Goal: Transaction & Acquisition: Book appointment/travel/reservation

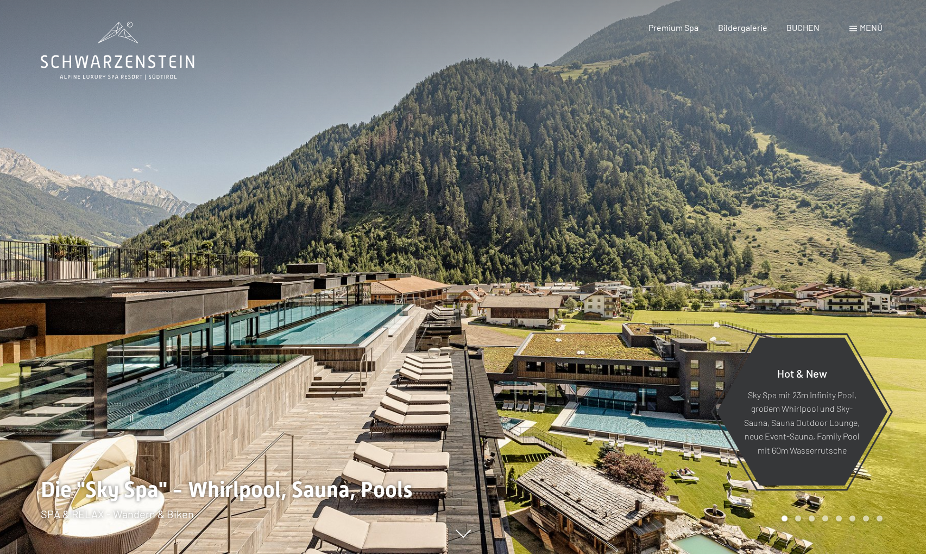
click at [874, 33] on div "Menü" at bounding box center [865, 28] width 33 height 12
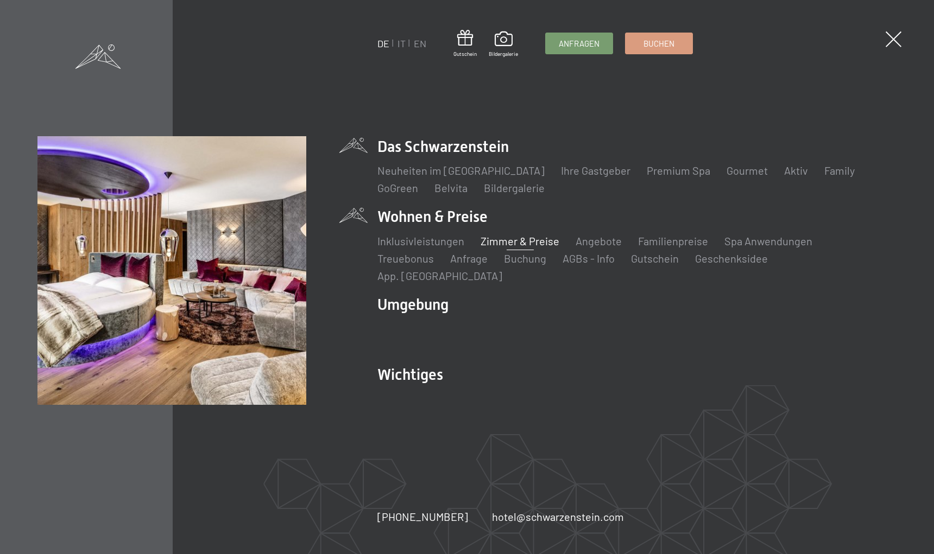
click at [541, 245] on link "Zimmer & Preise" at bounding box center [519, 241] width 79 height 13
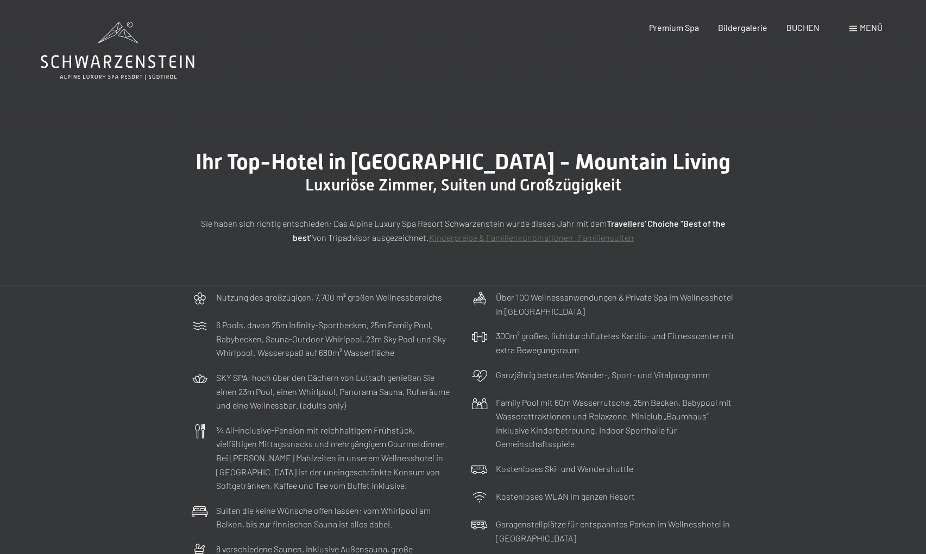
click at [870, 30] on span "Menü" at bounding box center [870, 27] width 23 height 10
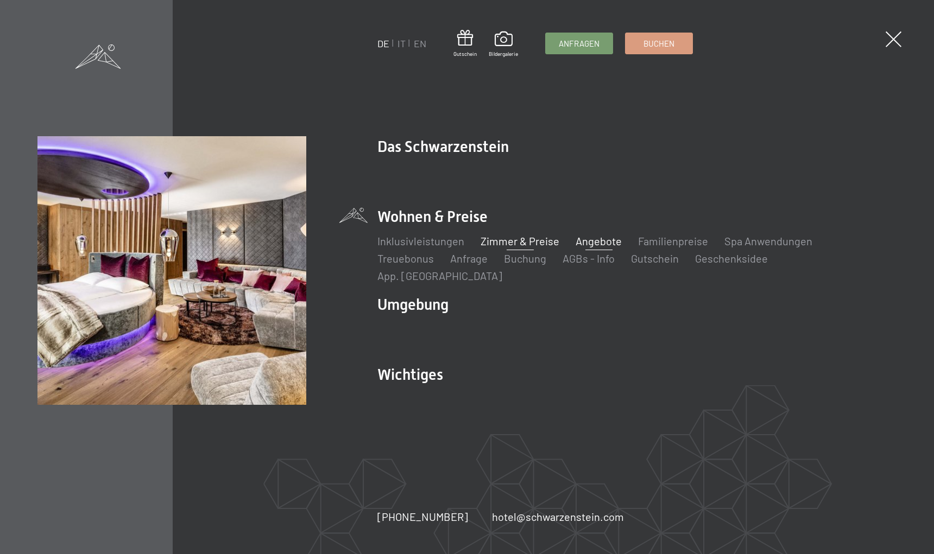
click at [596, 244] on link "Angebote" at bounding box center [599, 241] width 46 height 13
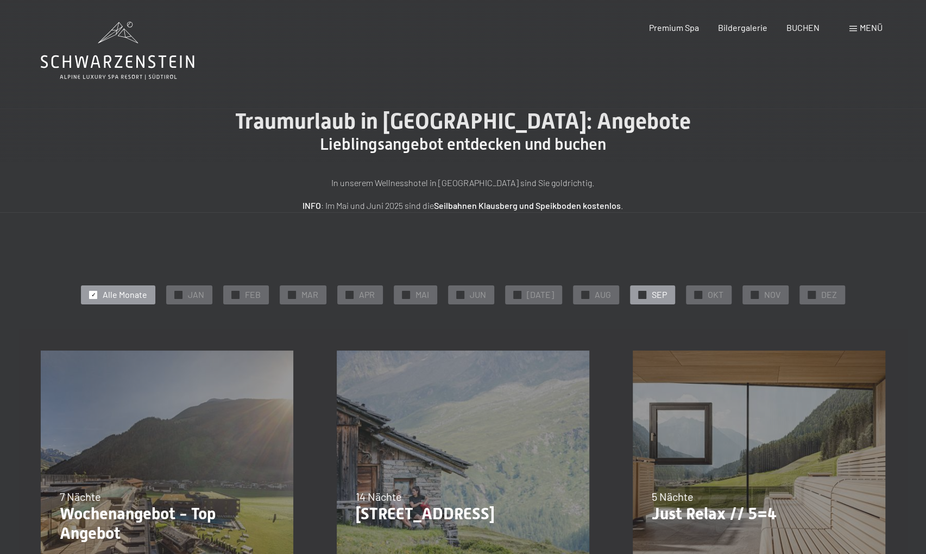
click at [643, 293] on div "✓ SEP" at bounding box center [652, 295] width 45 height 18
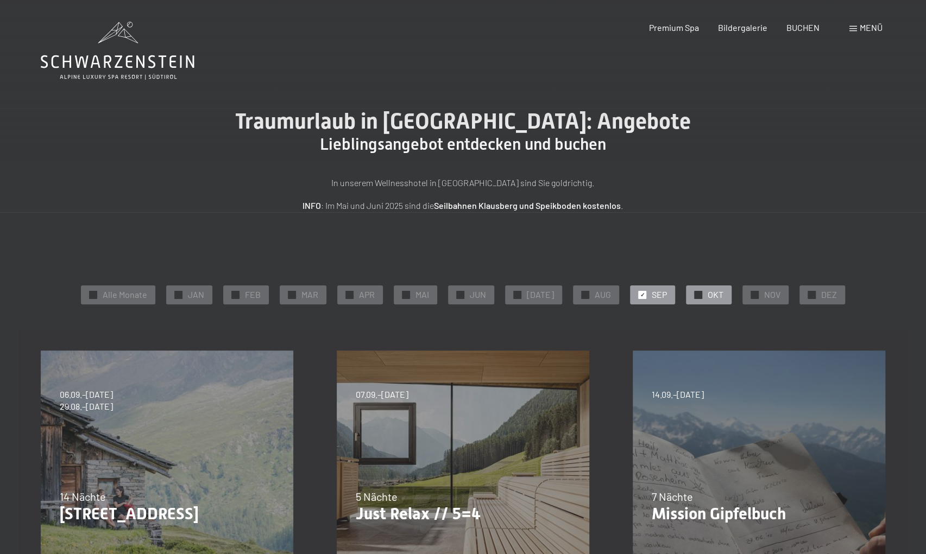
click at [711, 296] on span "OKT" at bounding box center [715, 295] width 16 height 12
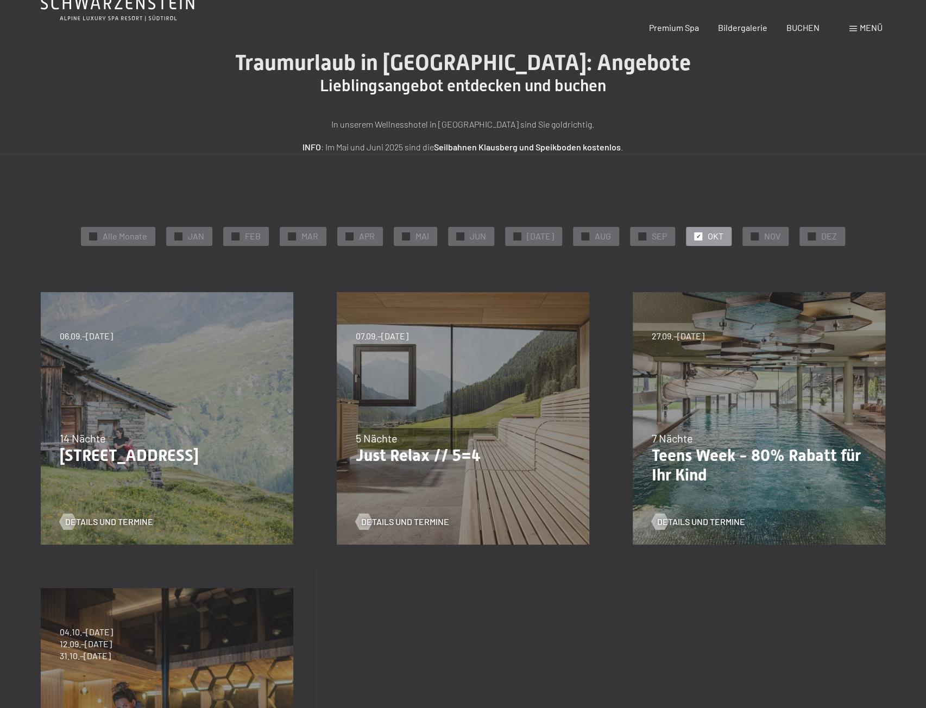
scroll to position [163, 0]
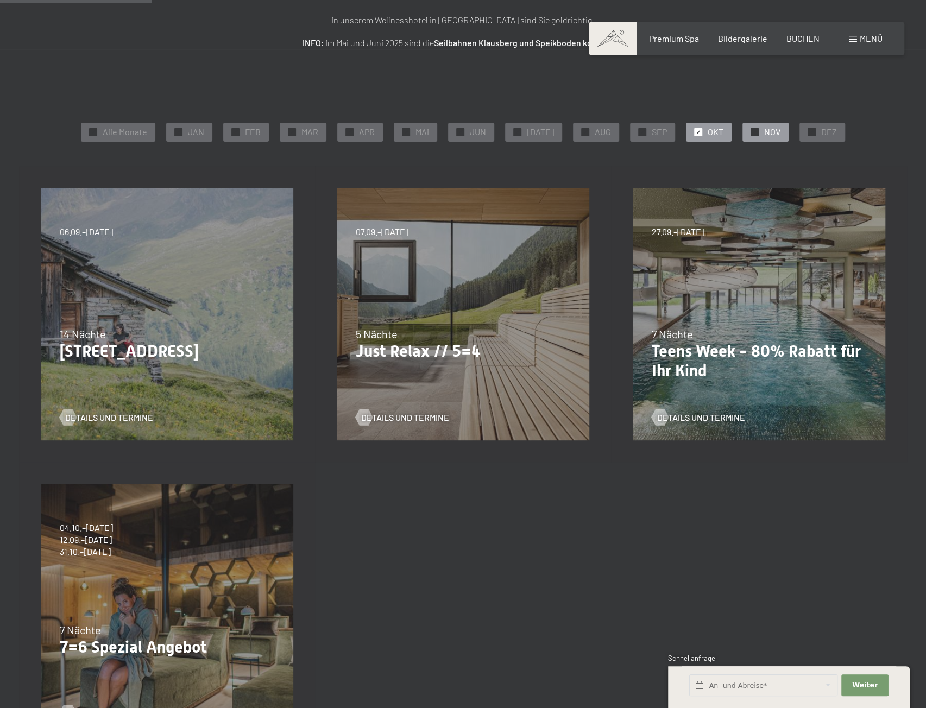
click at [751, 139] on div "✓ NOV" at bounding box center [765, 132] width 46 height 18
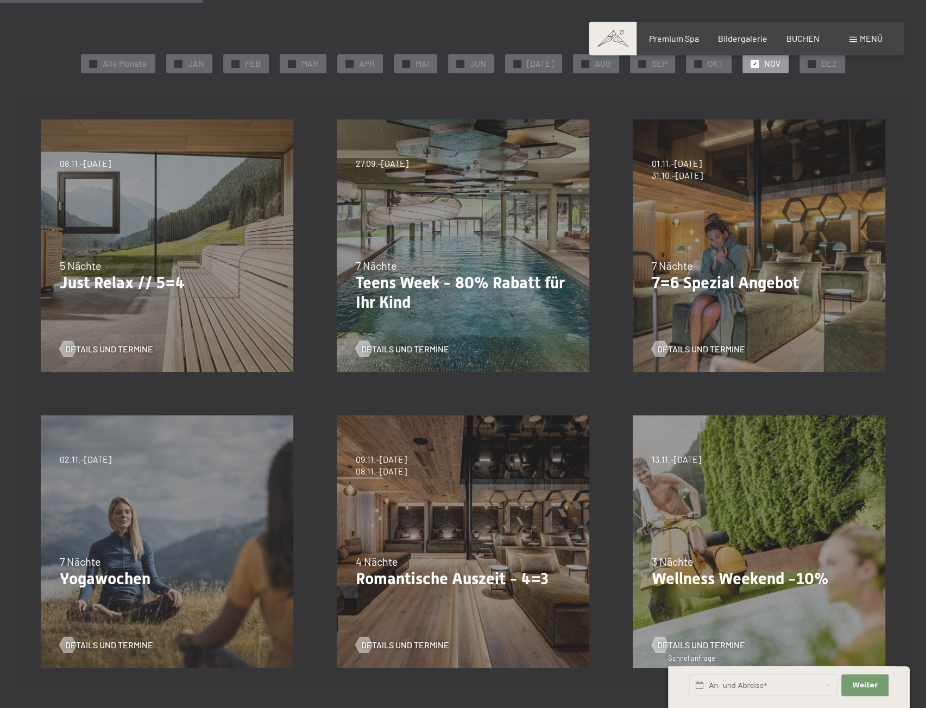
scroll to position [217, 0]
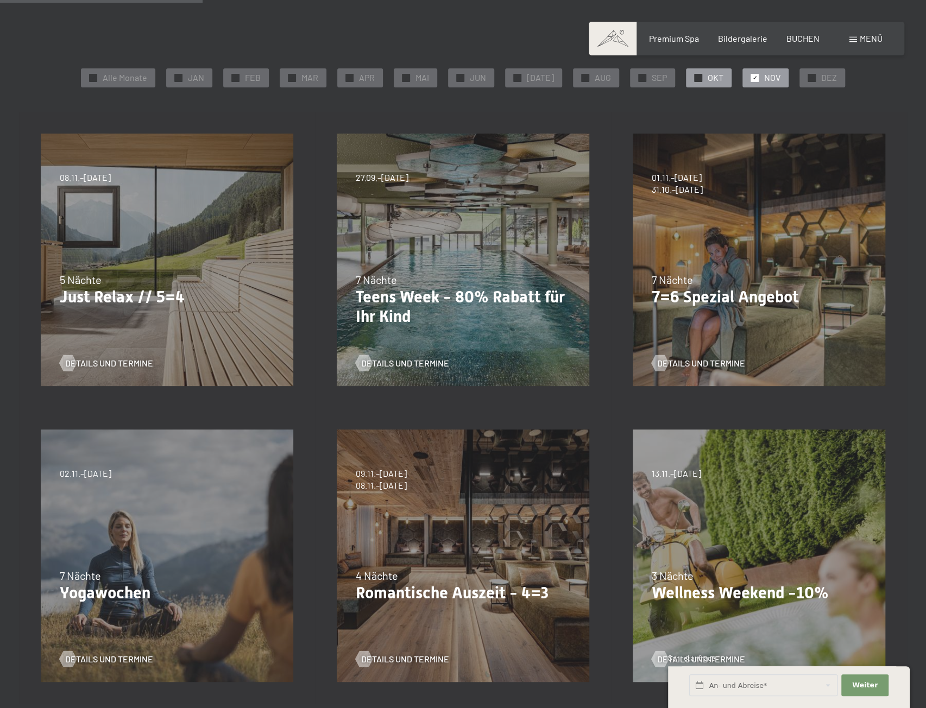
click at [707, 77] on span "OKT" at bounding box center [715, 78] width 16 height 12
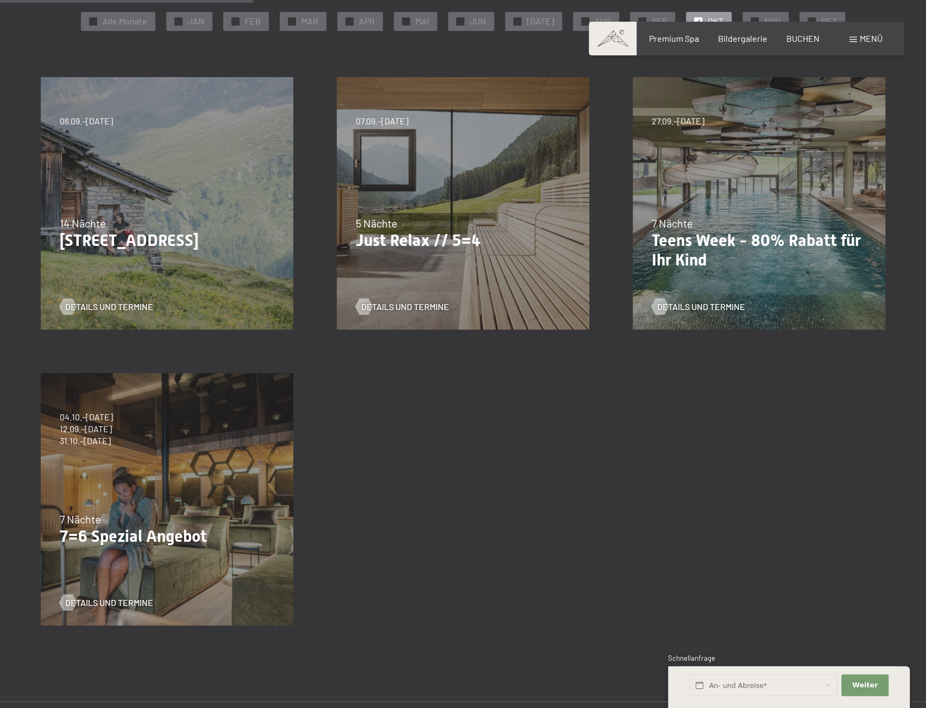
scroll to position [271, 0]
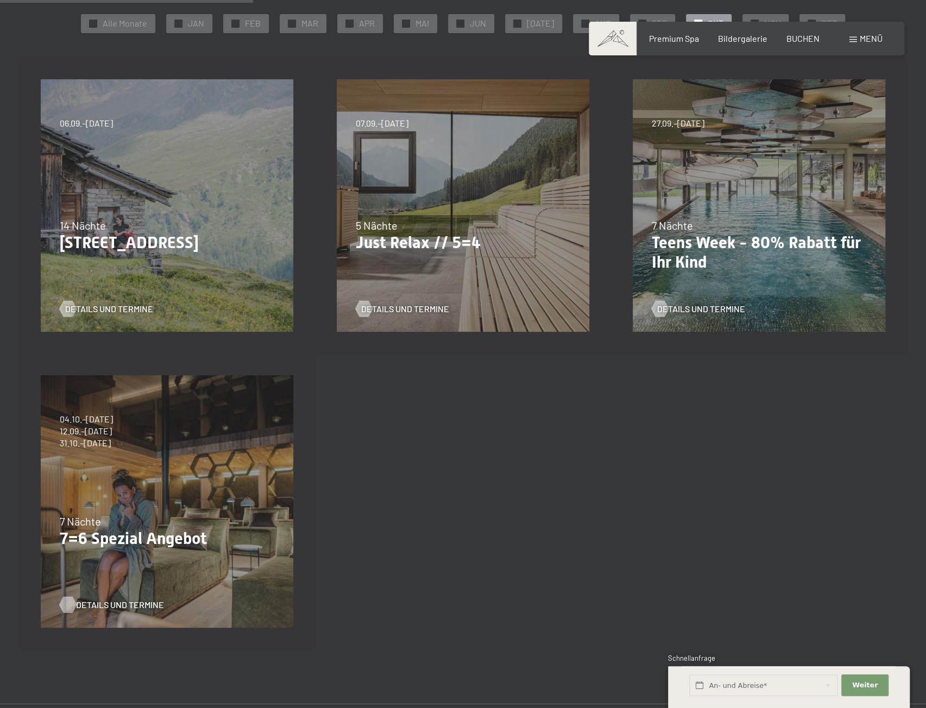
click at [95, 554] on span "Details und Termine" at bounding box center [120, 605] width 88 height 12
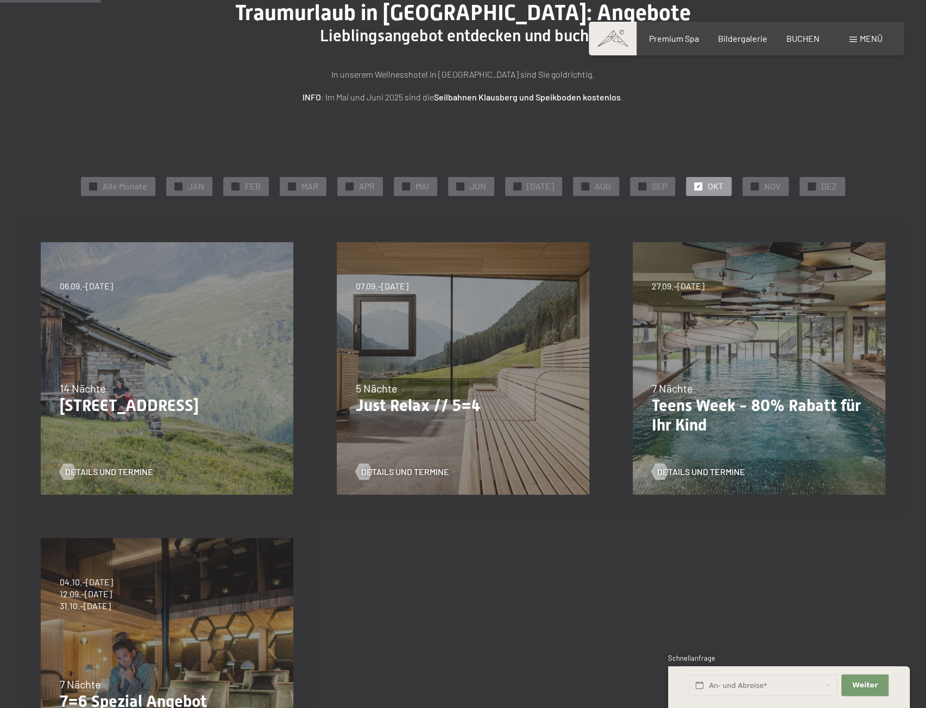
click at [762, 176] on div "✓ Alle Monate ✓ JAN ✓ FEB ✓ MAR ✓ APR ✓ MAI ✓ JUN ✓ JUL ✓ AUG ✓ SEP ✓ OKT ✓ NOV…" at bounding box center [463, 186] width 844 height 24
click at [764, 188] on span "NOV" at bounding box center [772, 186] width 16 height 12
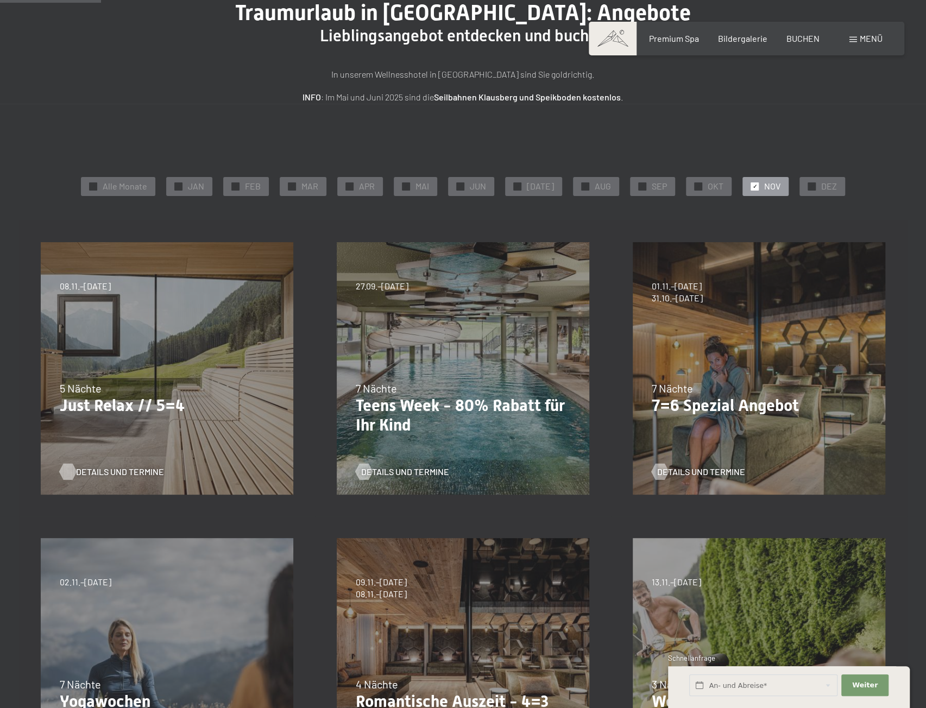
click at [128, 466] on span "Details und Termine" at bounding box center [120, 472] width 88 height 12
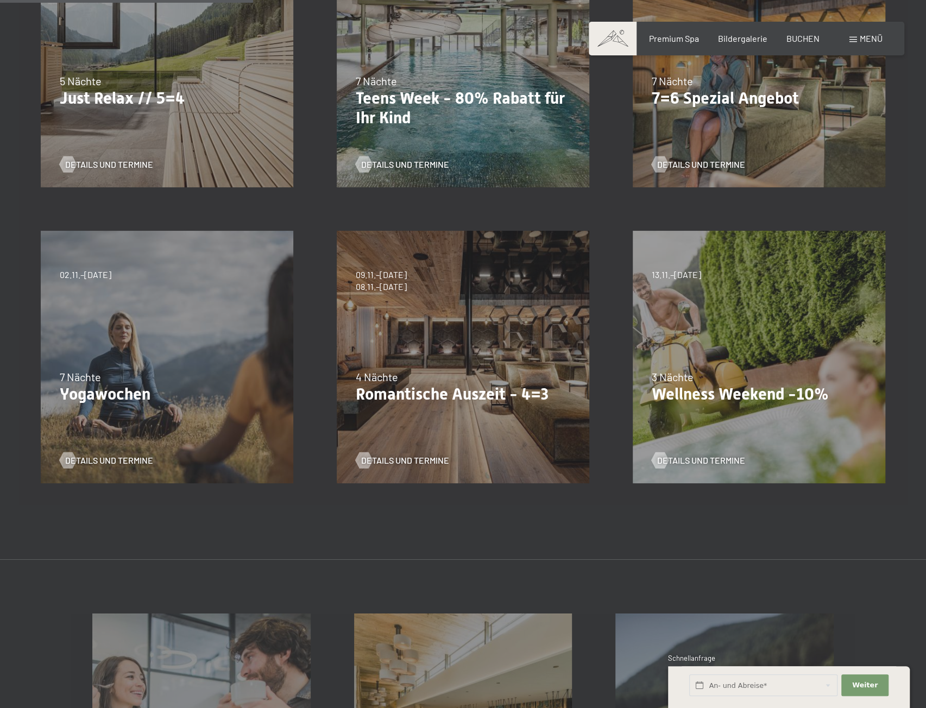
scroll to position [434, 0]
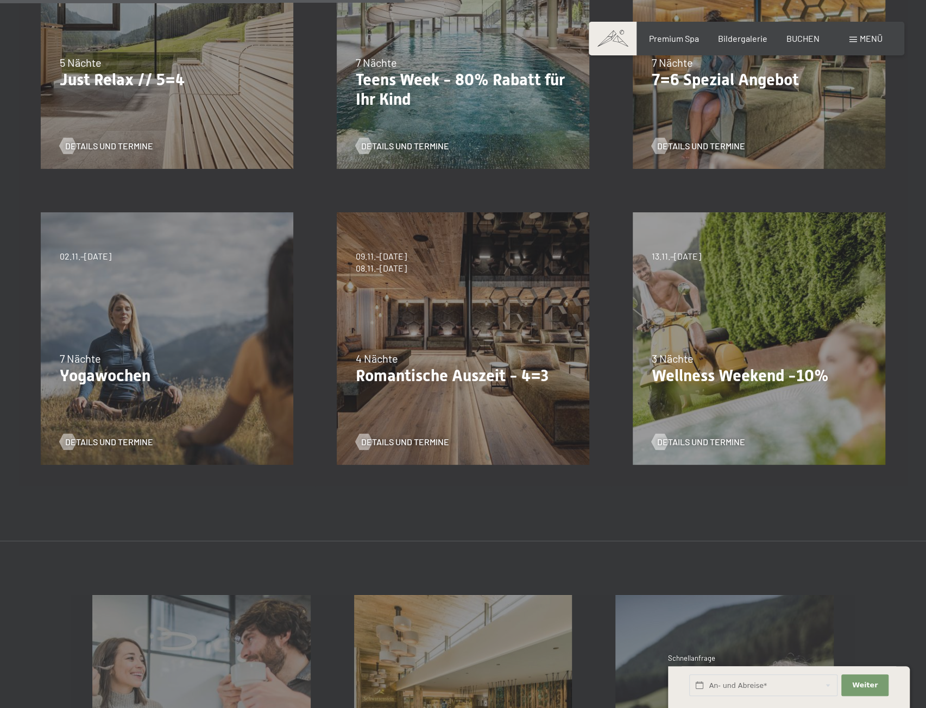
click at [430, 433] on div "Details und Termine" at bounding box center [459, 434] width 206 height 28
click at [427, 439] on span "Details und Termine" at bounding box center [416, 442] width 88 height 12
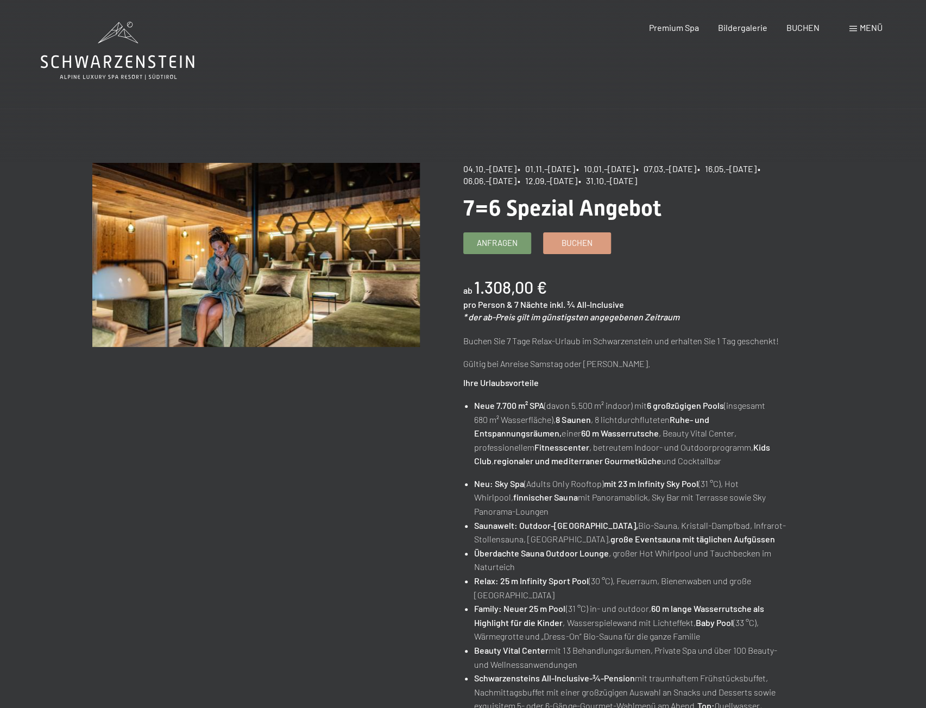
drag, startPoint x: 467, startPoint y: 79, endPoint x: 527, endPoint y: 106, distance: 65.6
click at [467, 80] on main "Angebot wechseln (8 / 14) 04.10.–[DATE] • 01.11.–[DATE] • 10.01.–[DATE] • 07.03…" at bounding box center [463, 516] width 926 height 1033
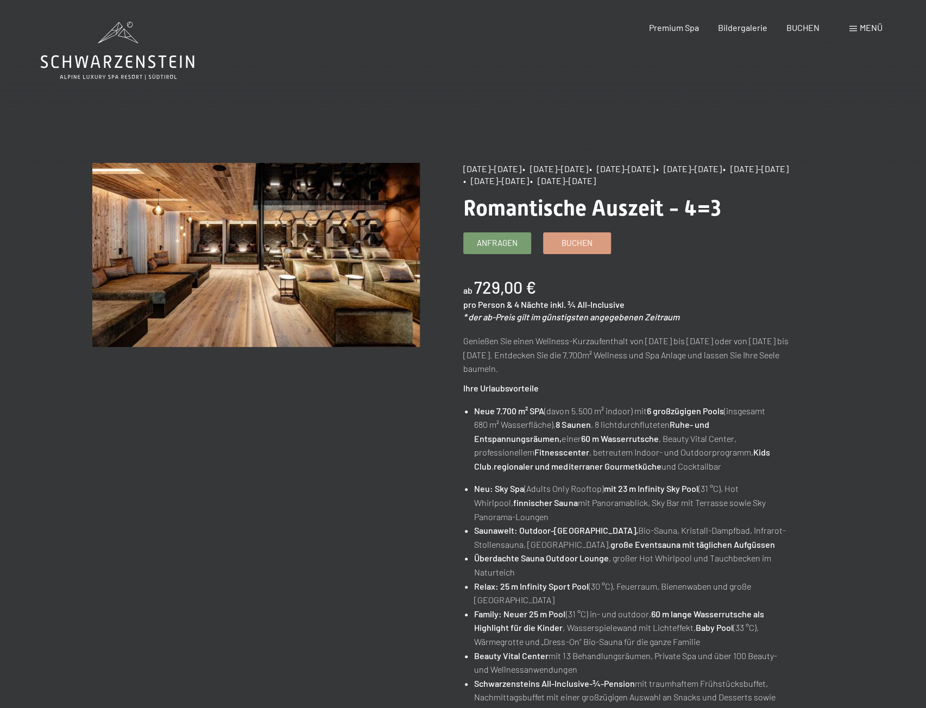
drag, startPoint x: 465, startPoint y: 167, endPoint x: 516, endPoint y: 161, distance: 50.8
click at [516, 161] on div "Angebot wechseln (9 / 14) [DATE]–[DATE] • [DATE]–[DATE] • [DATE]–[DATE] • [DATE…" at bounding box center [463, 567] width 926 height 916
click at [723, 174] on span "• [DATE]–[DATE]" at bounding box center [756, 168] width 66 height 10
drag, startPoint x: 252, startPoint y: 116, endPoint x: 280, endPoint y: 125, distance: 29.9
click at [252, 116] on div "Angebot wechseln (9 / 14) [DATE]–[DATE] • [DATE]–[DATE] • [DATE]–[DATE] • [DATE…" at bounding box center [463, 567] width 926 height 916
